Goal: Entertainment & Leisure: Consume media (video, audio)

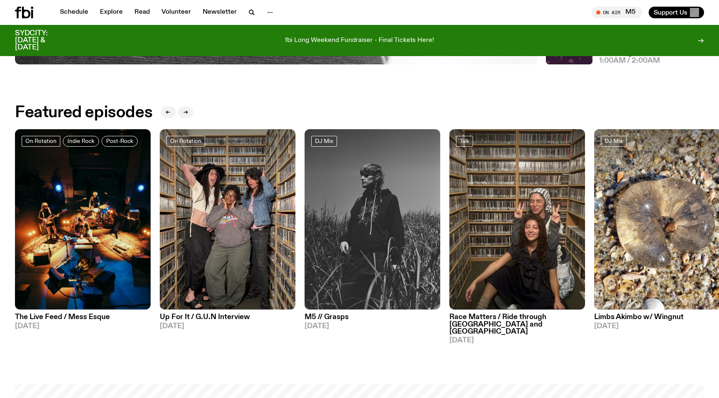
scroll to position [404, 0]
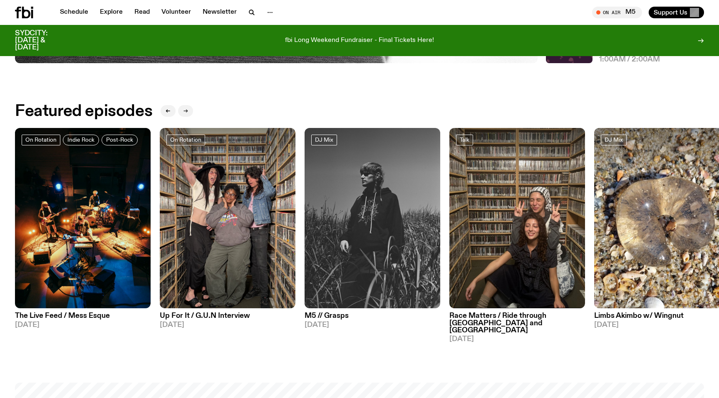
click at [184, 109] on icon "button" at bounding box center [185, 111] width 5 height 5
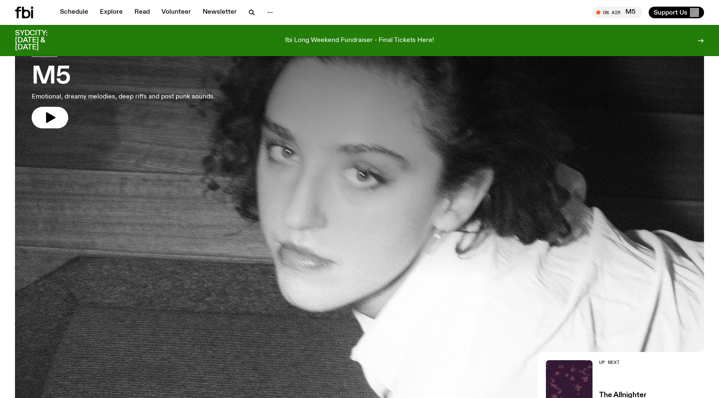
scroll to position [0, 0]
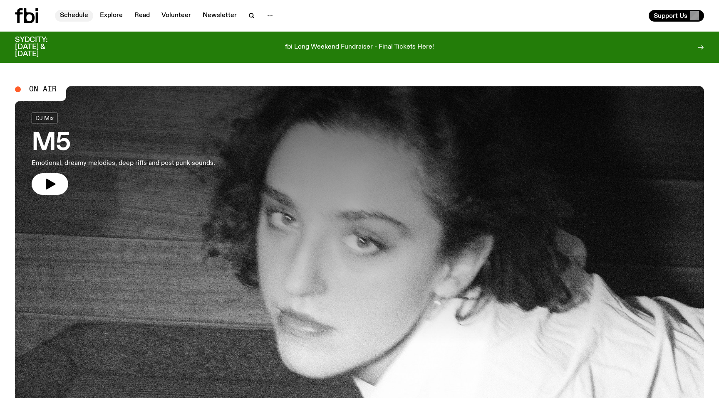
click at [82, 15] on link "Schedule" at bounding box center [74, 16] width 38 height 12
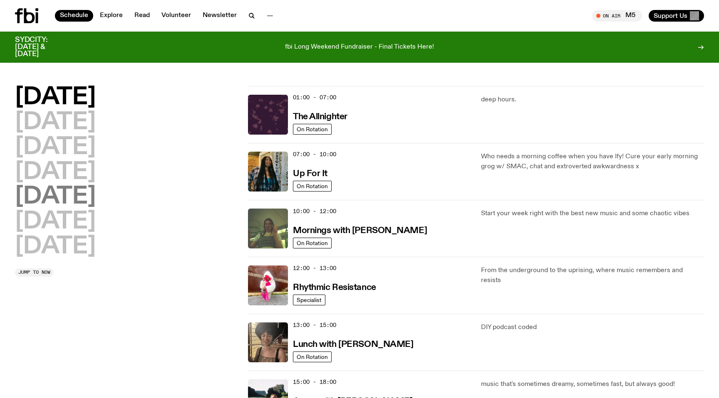
click at [66, 198] on h2 "[DATE]" at bounding box center [55, 197] width 81 height 23
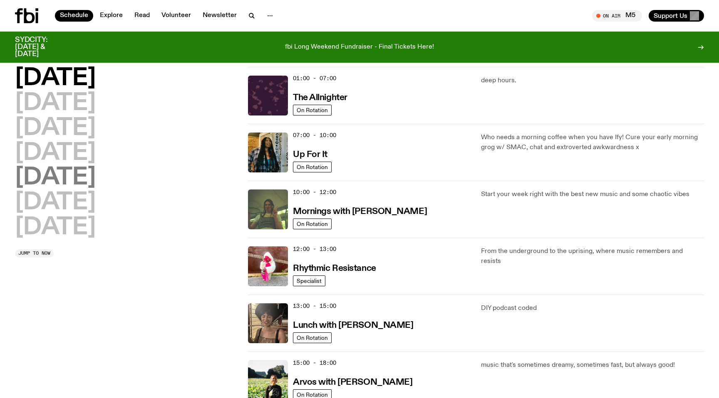
scroll to position [23, 0]
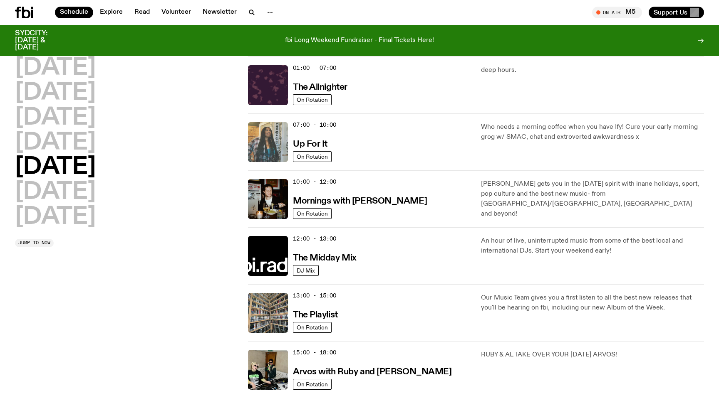
click at [272, 140] on img at bounding box center [268, 142] width 40 height 40
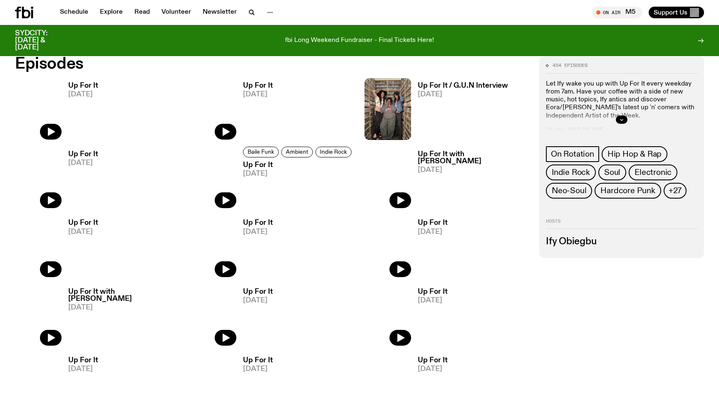
scroll to position [398, 0]
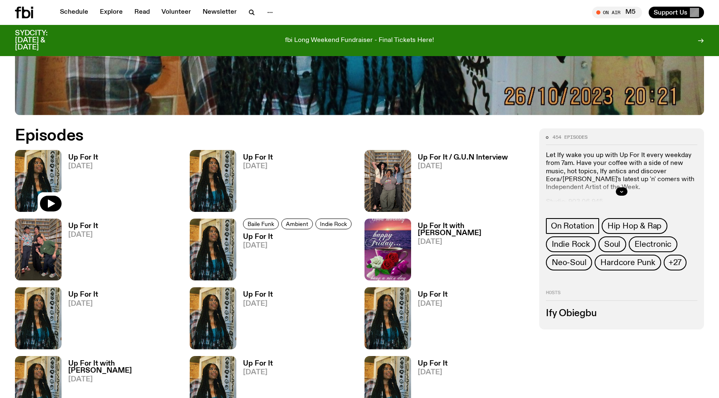
click at [49, 172] on img at bounding box center [38, 181] width 47 height 62
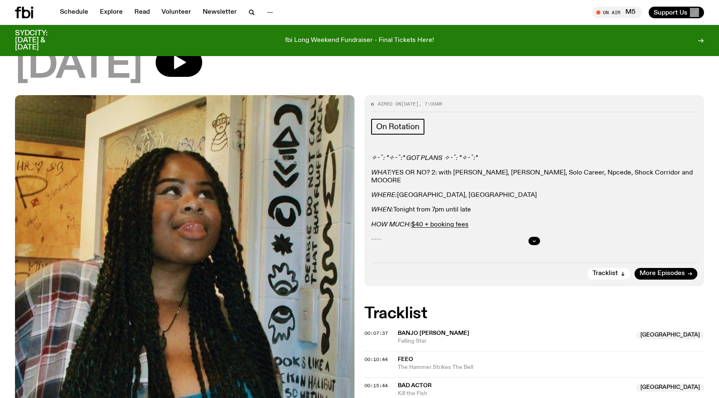
scroll to position [80, 0]
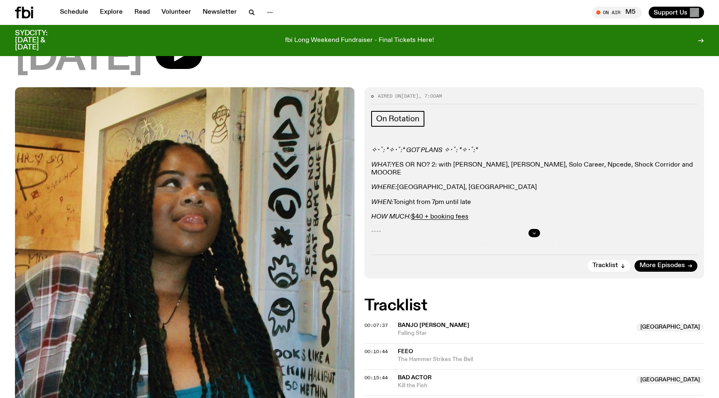
click at [532, 232] on icon "button" at bounding box center [534, 233] width 5 height 5
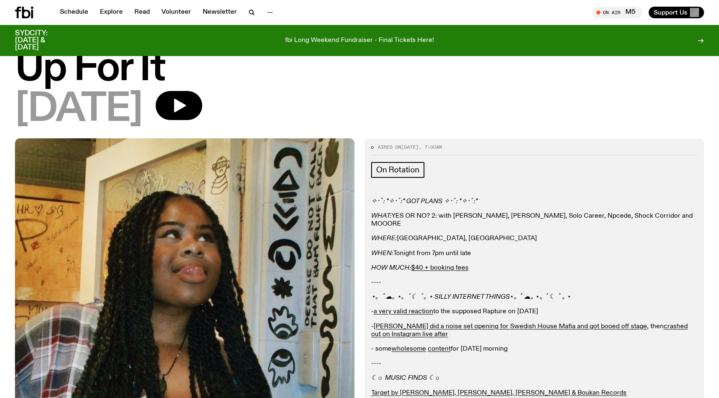
scroll to position [29, 0]
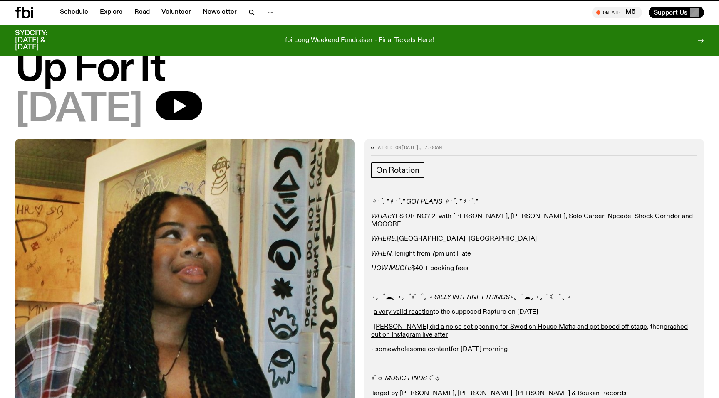
scroll to position [398, 0]
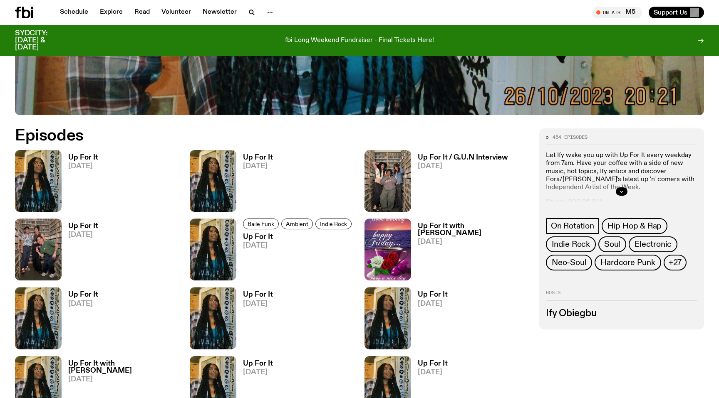
click at [266, 156] on h3 "Up For It" at bounding box center [258, 157] width 30 height 7
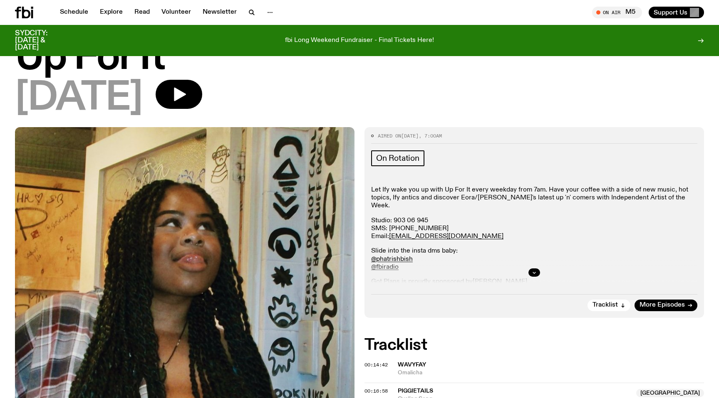
scroll to position [45, 0]
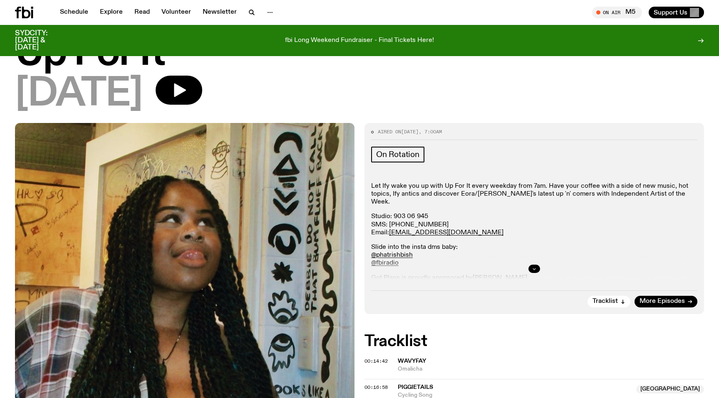
click at [536, 265] on button "button" at bounding box center [534, 269] width 12 height 8
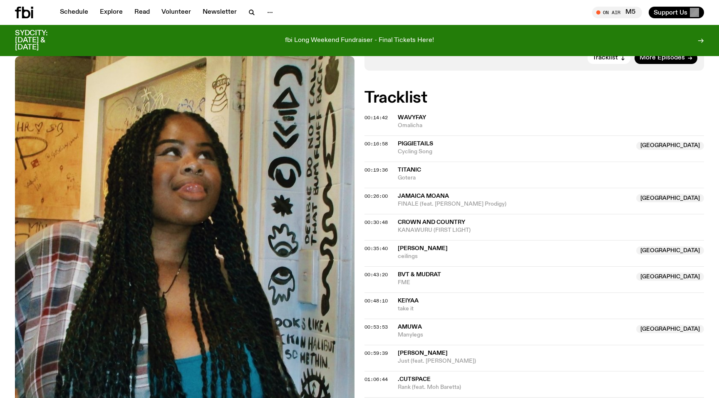
scroll to position [0, 0]
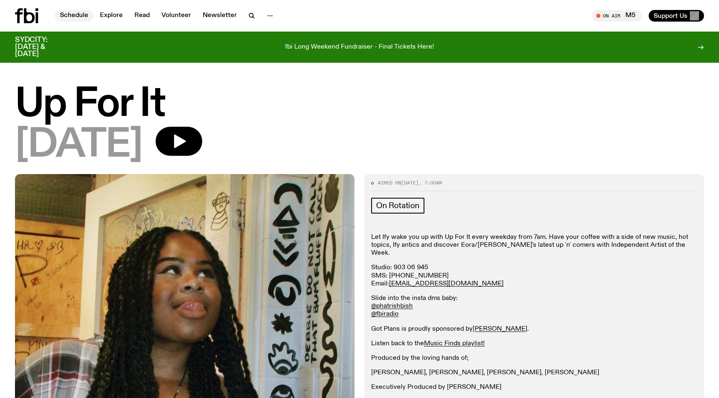
click at [82, 18] on link "Schedule" at bounding box center [74, 16] width 38 height 12
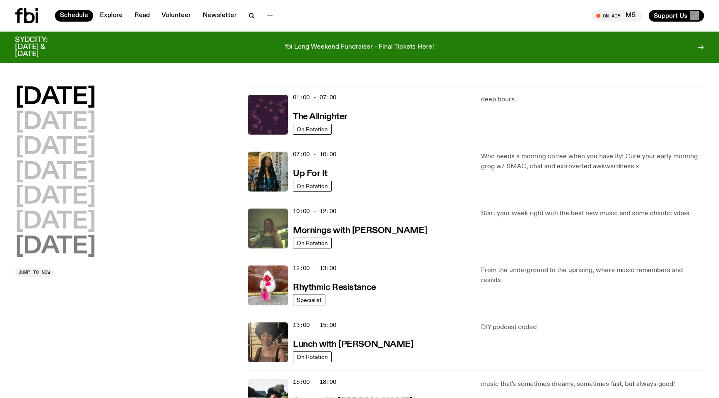
click at [96, 247] on h2 "[DATE]" at bounding box center [55, 246] width 81 height 23
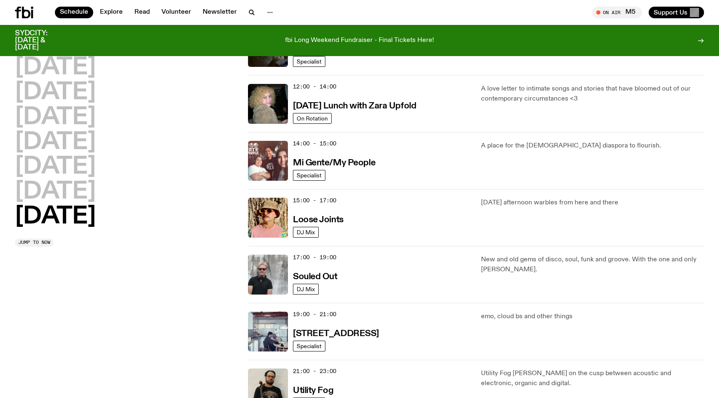
scroll to position [345, 0]
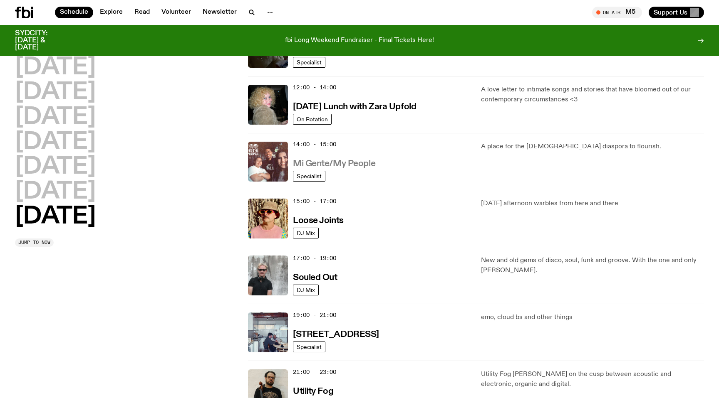
click at [350, 168] on h3 "Mi Gente/My People" at bounding box center [334, 164] width 82 height 9
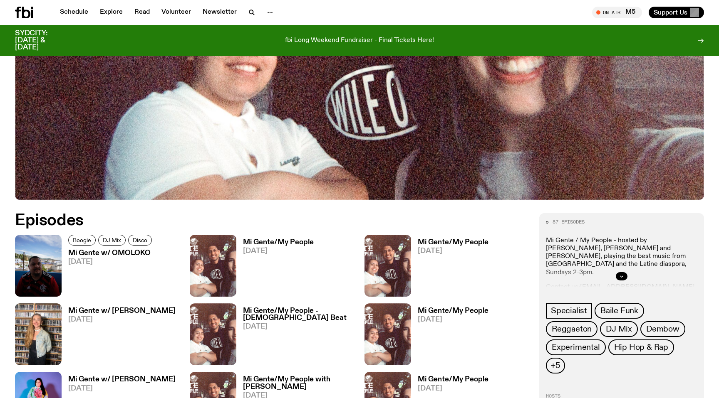
scroll to position [345, 0]
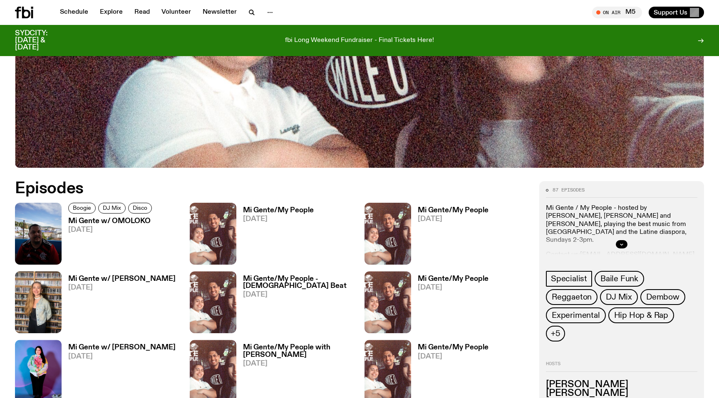
click at [116, 224] on h3 "Mi Gente w/ OMOLOKO" at bounding box center [111, 221] width 86 height 7
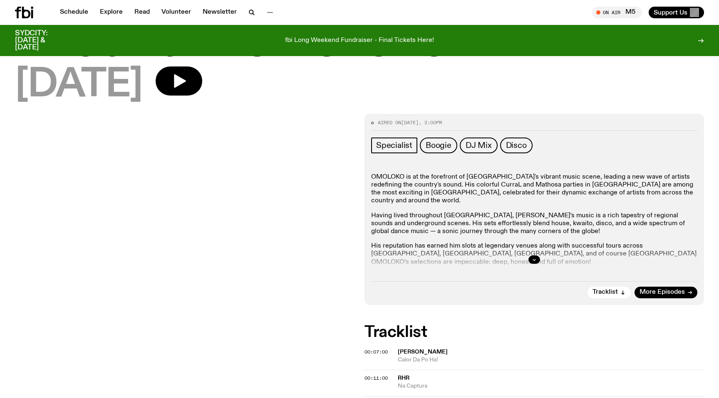
scroll to position [55, 0]
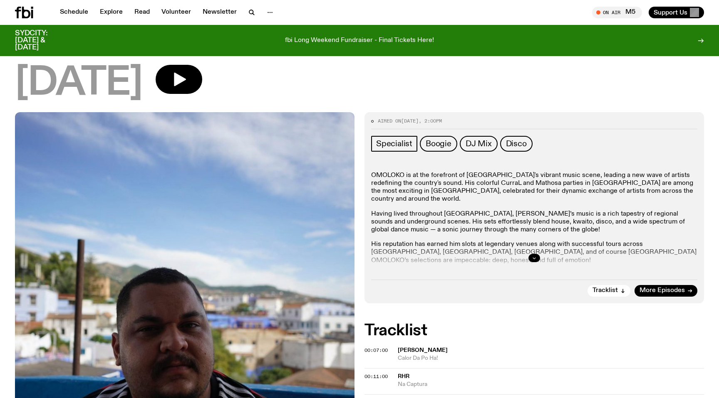
click at [537, 261] on button "button" at bounding box center [534, 258] width 12 height 8
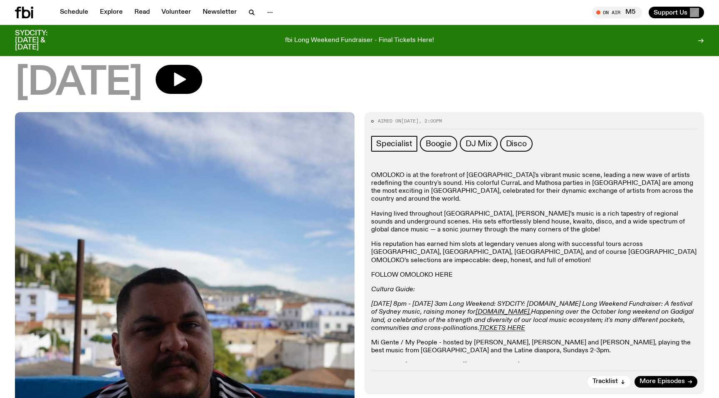
click at [434, 272] on link "FOLLOW OMOLOKO HERE" at bounding box center [412, 275] width 82 height 7
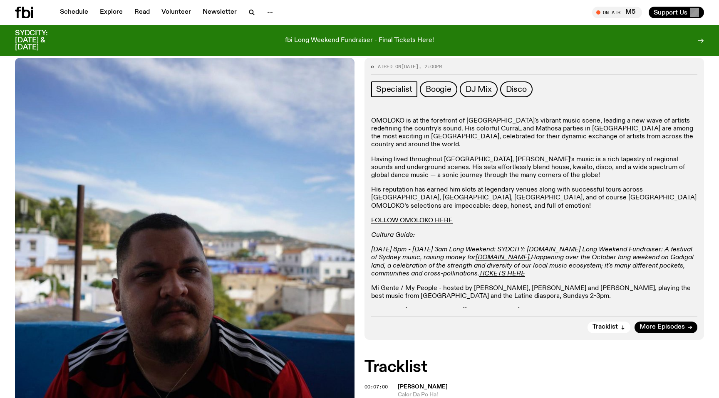
scroll to position [140, 0]
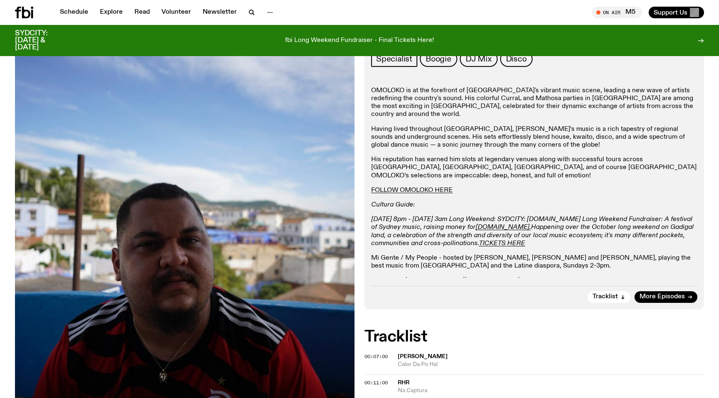
click at [421, 286] on link "Follow us on Instagram" at bounding box center [405, 289] width 69 height 7
